Goal: Task Accomplishment & Management: Manage account settings

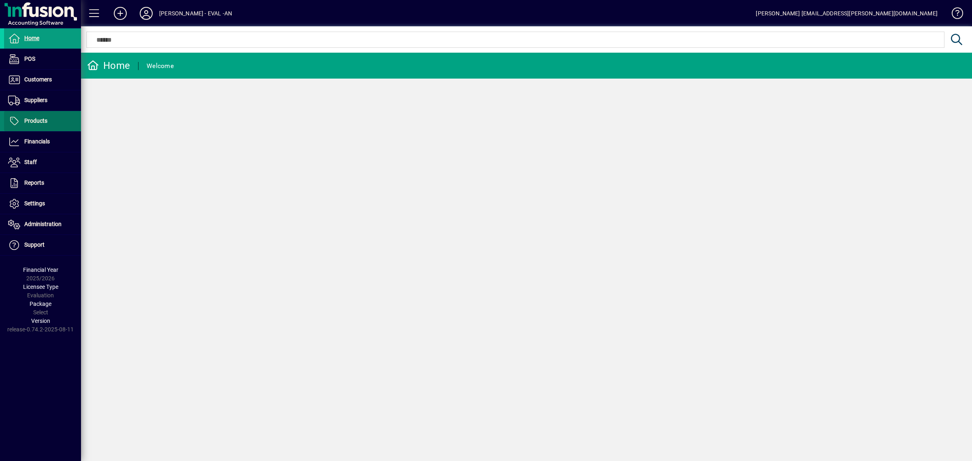
click at [35, 118] on span "Products" at bounding box center [35, 120] width 23 height 6
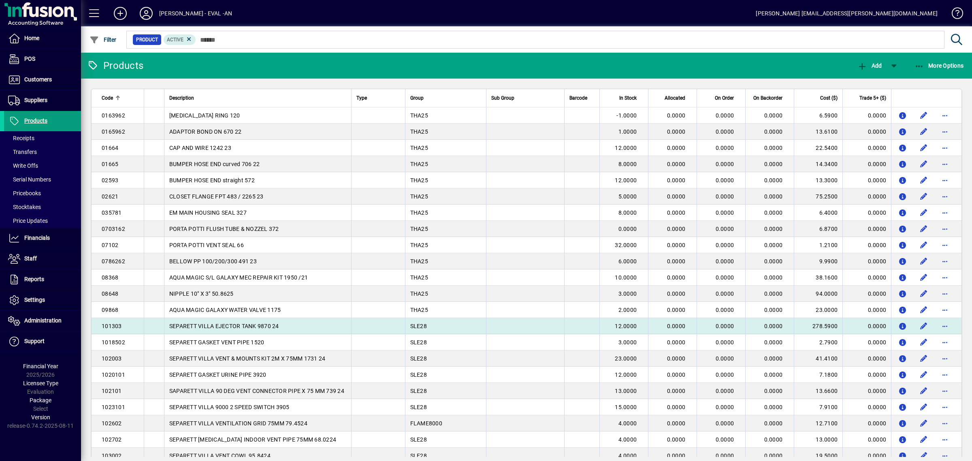
click at [332, 327] on td "SEPARETT VILLA EJECTOR TANK 9870 24" at bounding box center [257, 326] width 187 height 16
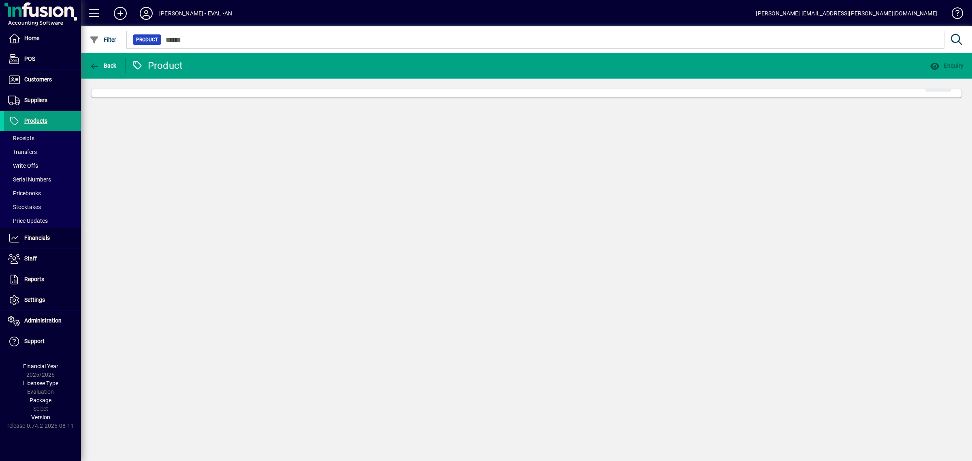
click at [332, 327] on div "Back Product Enquiry Edit" at bounding box center [526, 257] width 891 height 408
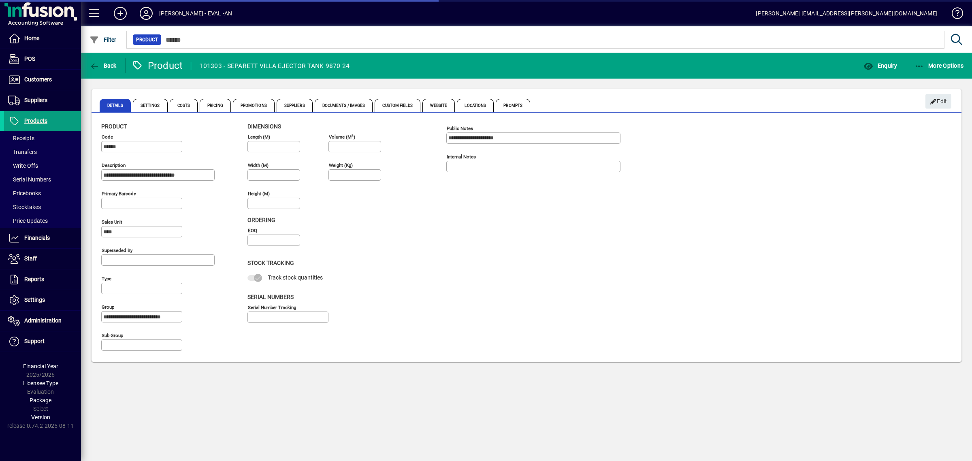
type input "****"
click at [400, 103] on span "Custom Fields" at bounding box center [397, 105] width 45 height 13
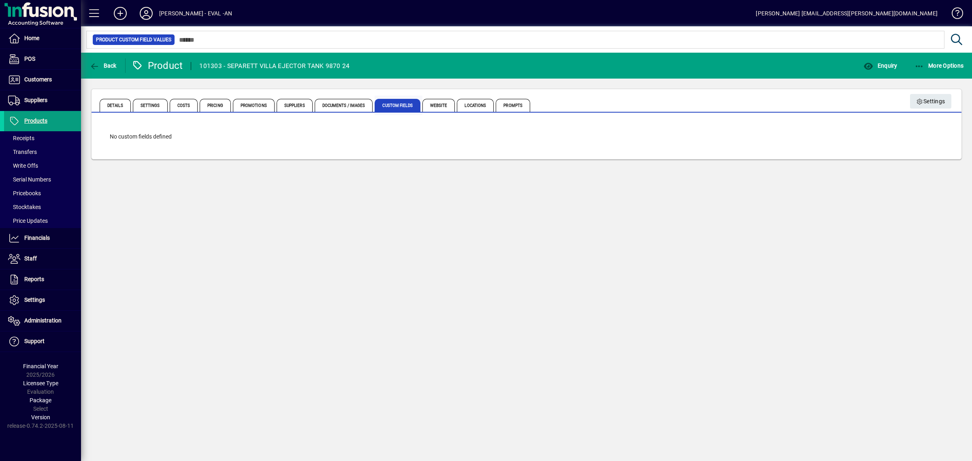
click at [394, 102] on span "Custom Fields" at bounding box center [397, 105] width 45 height 13
click at [345, 102] on span "Documents / Images" at bounding box center [344, 105] width 58 height 13
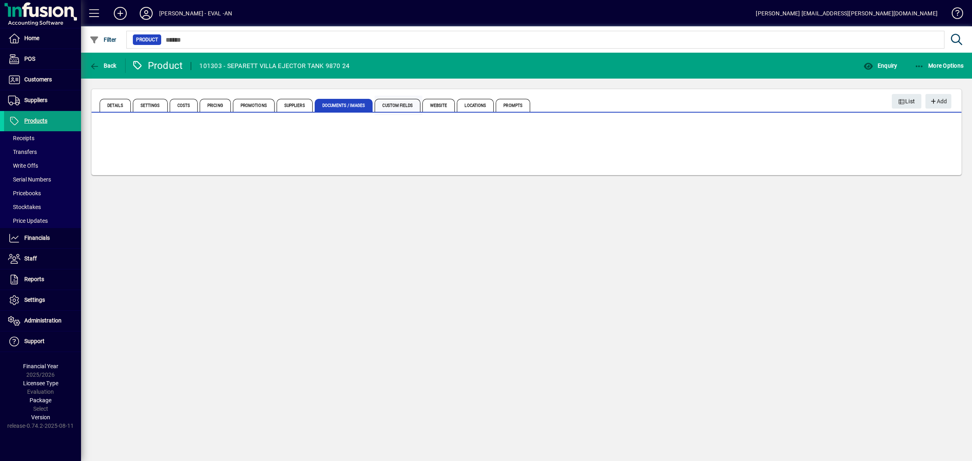
click at [401, 101] on span "Custom Fields" at bounding box center [397, 105] width 45 height 13
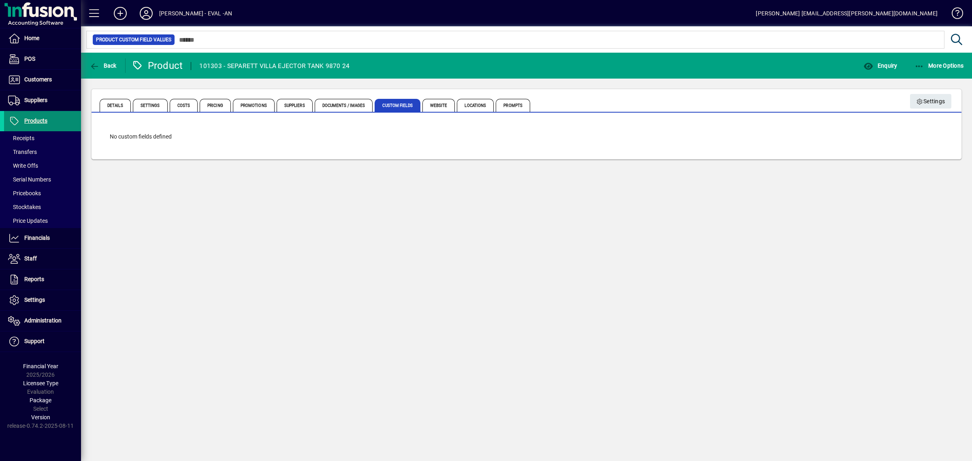
click at [28, 119] on span "Products" at bounding box center [35, 120] width 23 height 6
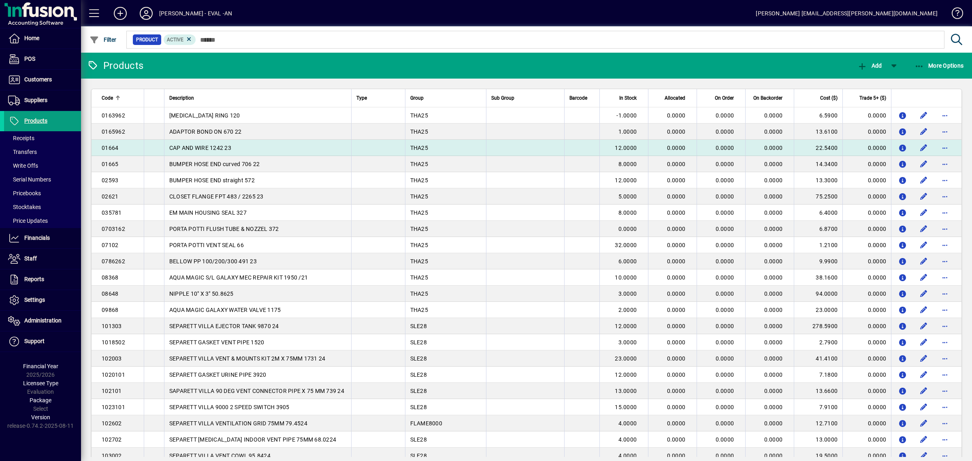
click at [207, 143] on td "CAP AND WIRE 1242 23" at bounding box center [257, 148] width 187 height 16
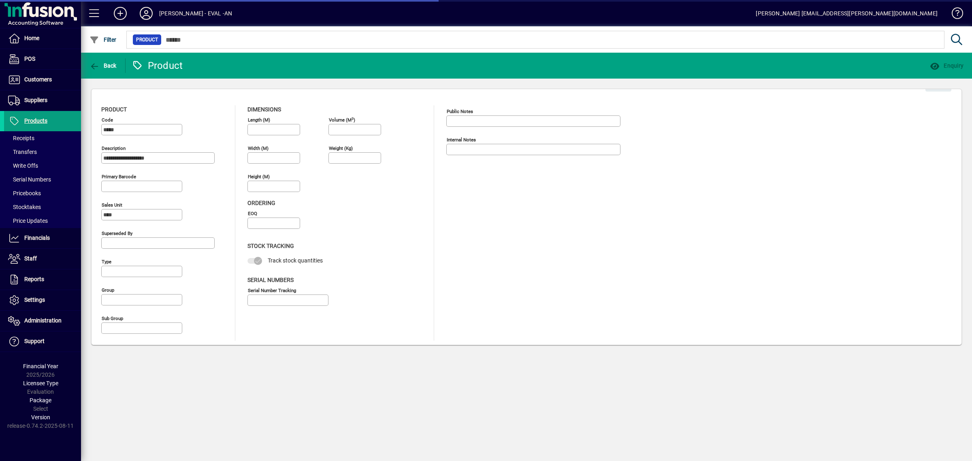
type input "**********"
type input "****"
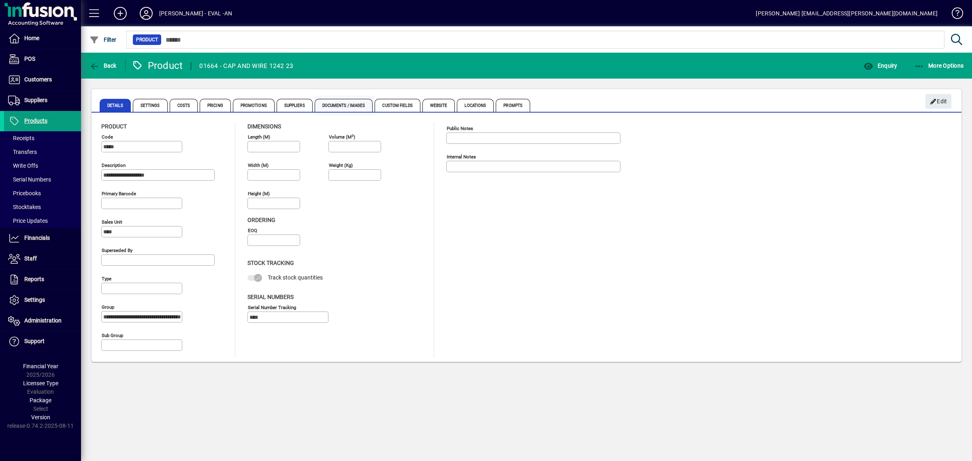
click at [342, 103] on span "Documents / Images" at bounding box center [344, 105] width 58 height 13
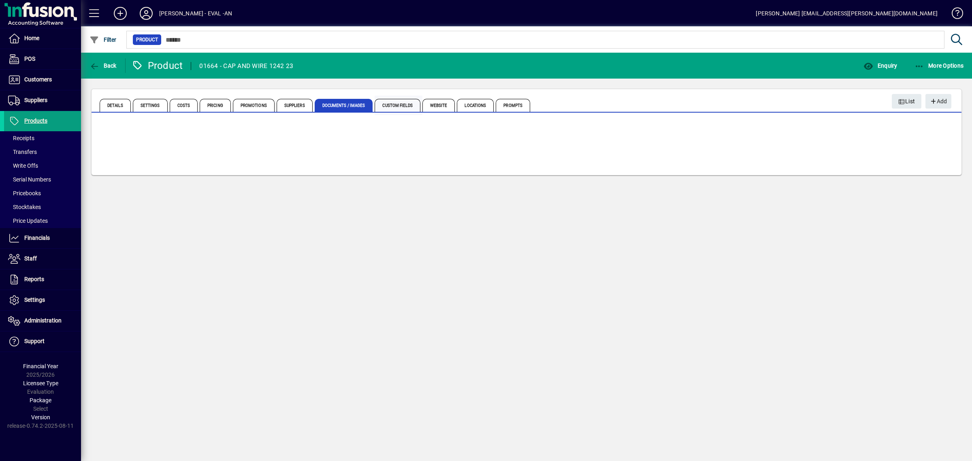
click at [404, 103] on span "Custom Fields" at bounding box center [397, 105] width 45 height 13
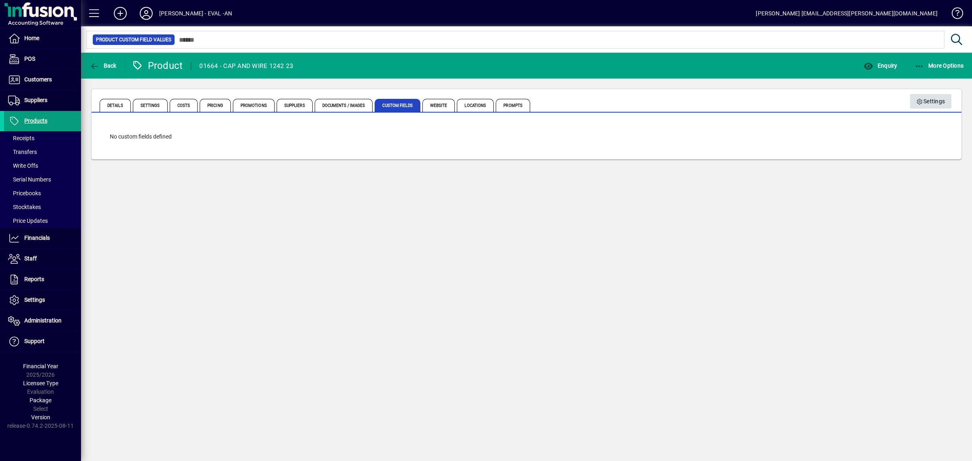
click at [930, 100] on span "Settings" at bounding box center [931, 101] width 29 height 13
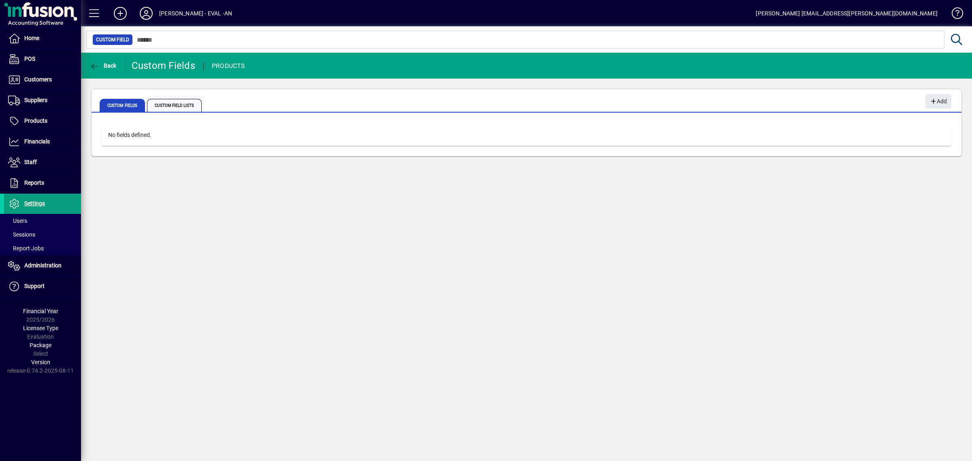
click at [181, 102] on span "Custom Field Lists" at bounding box center [174, 105] width 55 height 13
click at [937, 98] on span "Add" at bounding box center [938, 101] width 17 height 13
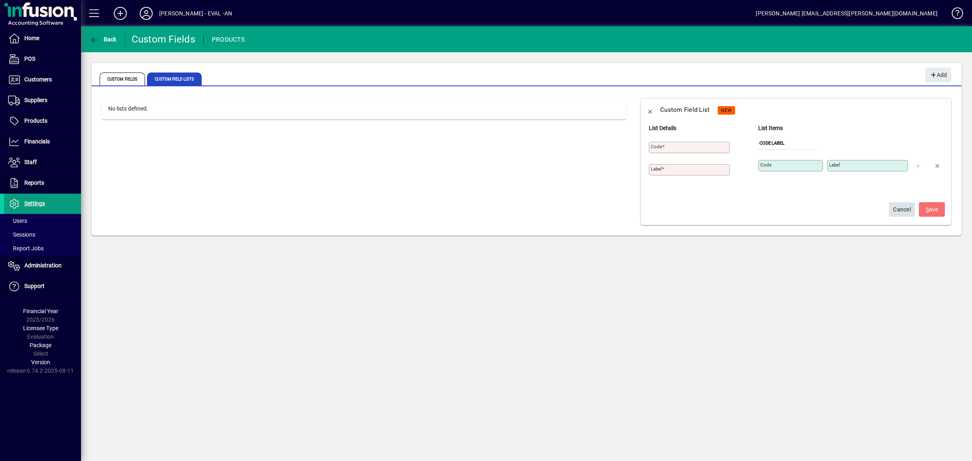
click at [900, 210] on span "Cancel" at bounding box center [902, 209] width 18 height 13
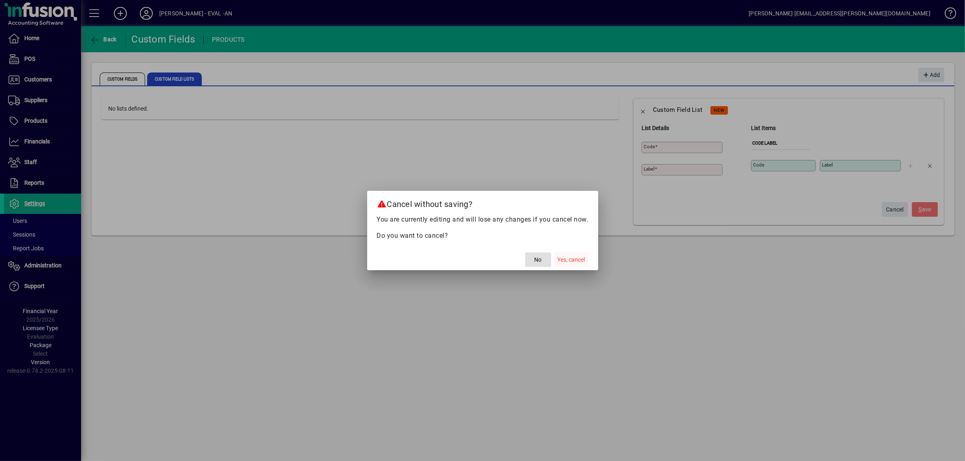
click at [565, 260] on span "Yes, cancel" at bounding box center [571, 260] width 28 height 9
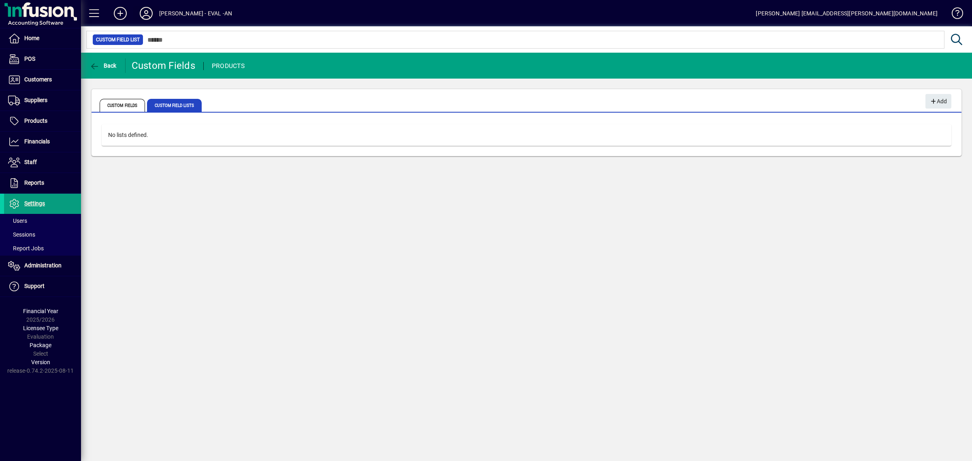
click at [144, 12] on icon at bounding box center [146, 13] width 16 height 13
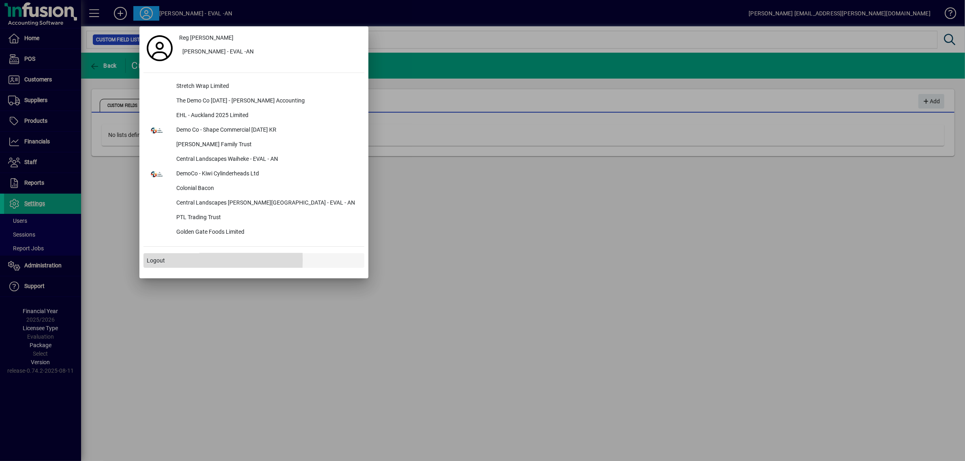
click at [148, 260] on span "Logout" at bounding box center [156, 260] width 18 height 9
